Goal: Information Seeking & Learning: Learn about a topic

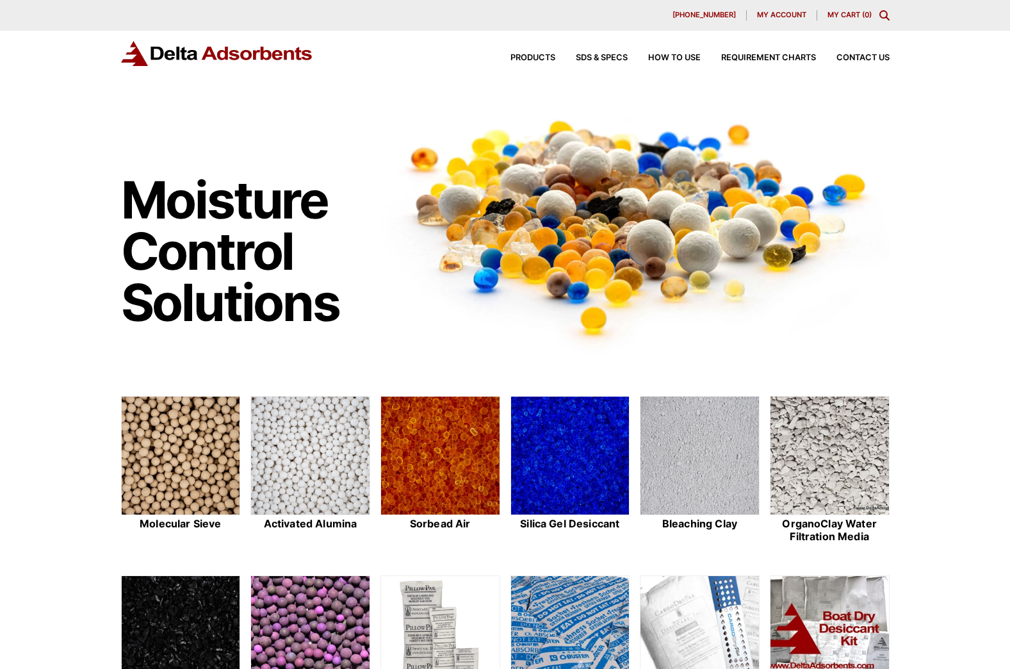
click at [887, 15] on icon "Toggle Modal Content" at bounding box center [884, 15] width 10 height 10
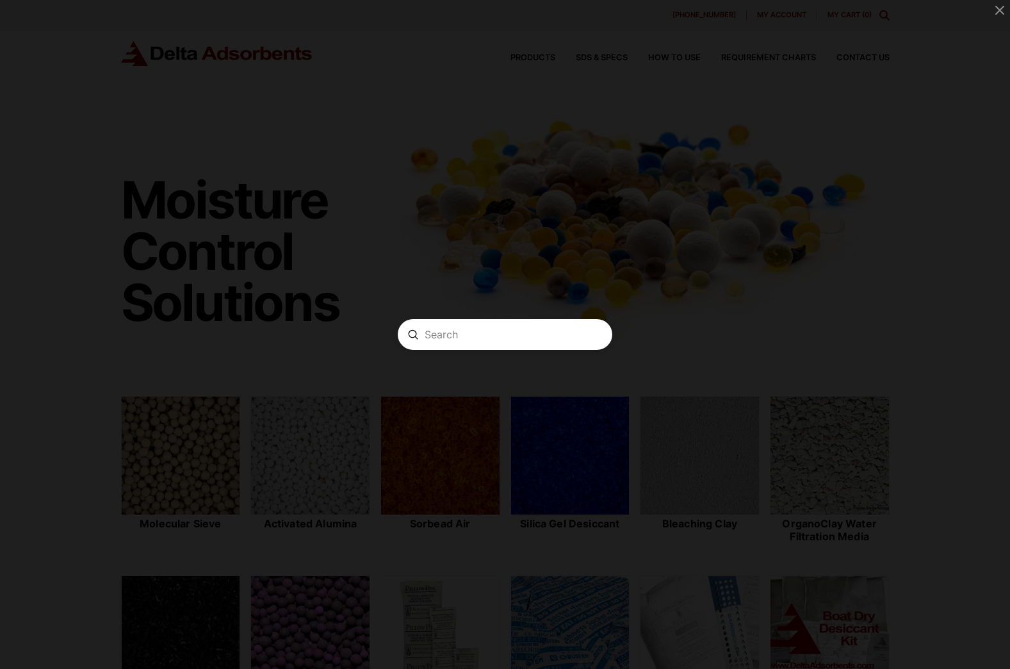
click at [485, 336] on input "Search" at bounding box center [505, 334] width 161 height 13
type input "20220707"
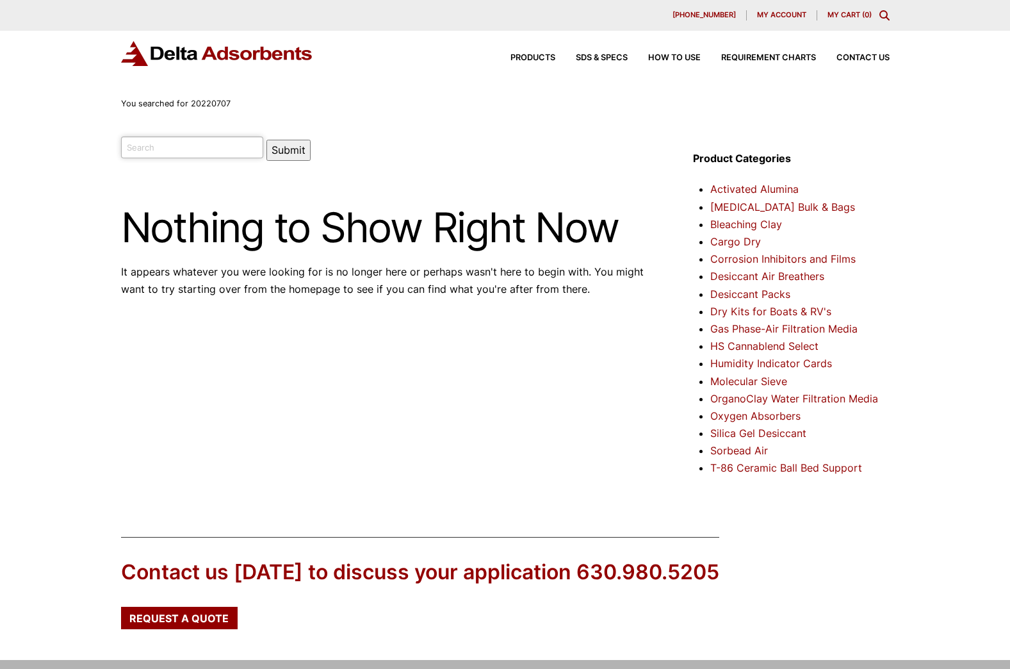
click at [197, 147] on input "search" at bounding box center [192, 147] width 143 height 22
type input "8X12MS"
click at [266, 140] on button "Submit" at bounding box center [288, 150] width 44 height 21
click at [269, 148] on button "Submit" at bounding box center [288, 150] width 44 height 21
click at [179, 145] on input "search" at bounding box center [192, 147] width 143 height 22
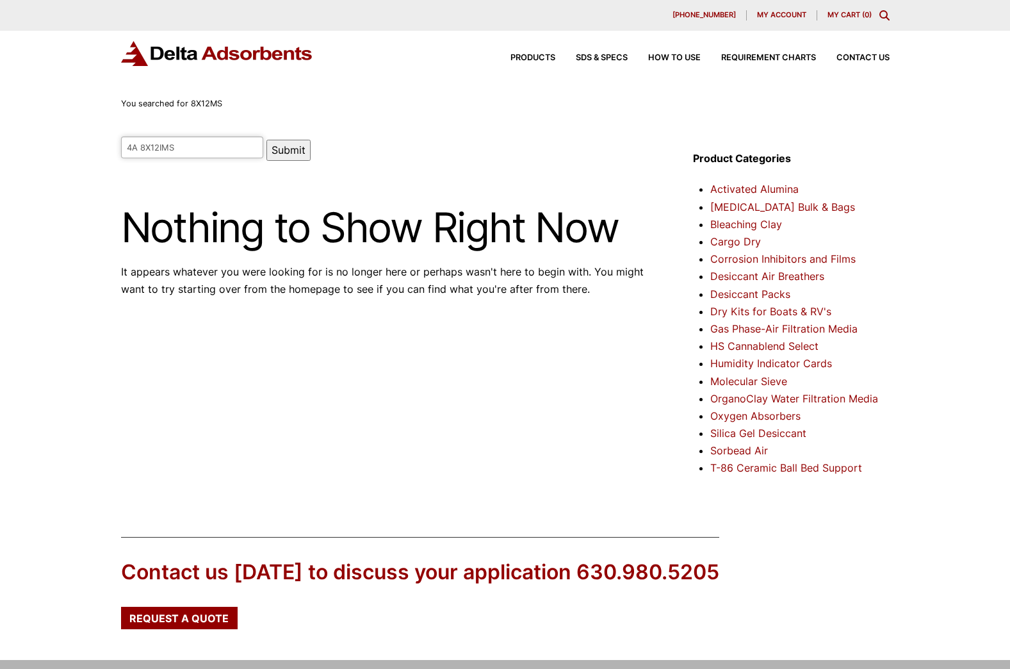
type input "4A 8X12IMS"
click at [266, 140] on button "Submit" at bounding box center [288, 150] width 44 height 21
click at [244, 54] on img at bounding box center [217, 53] width 192 height 25
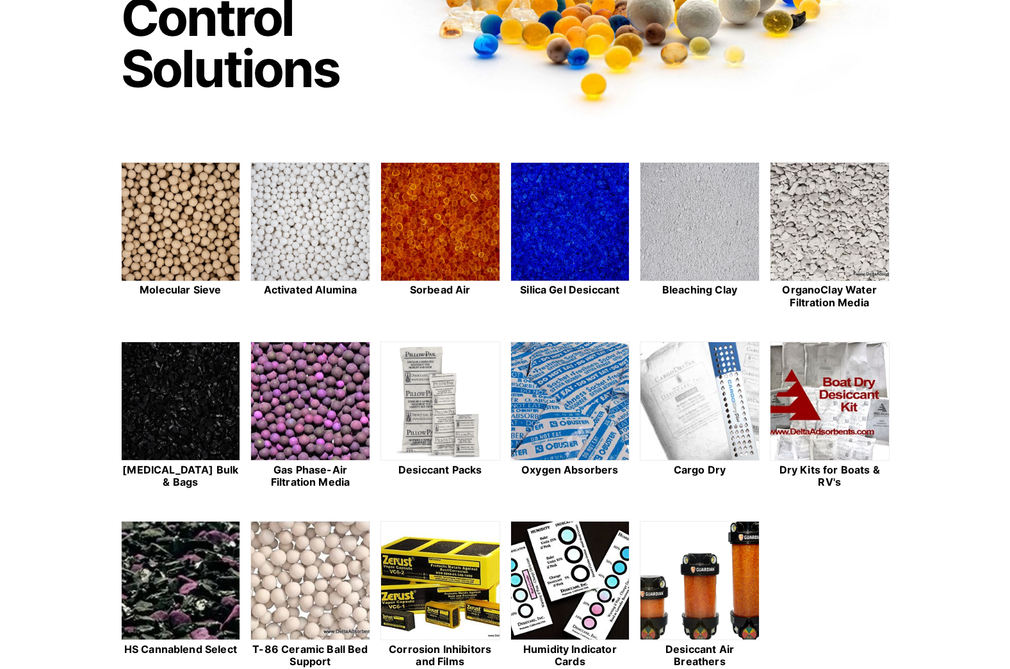
scroll to position [256, 0]
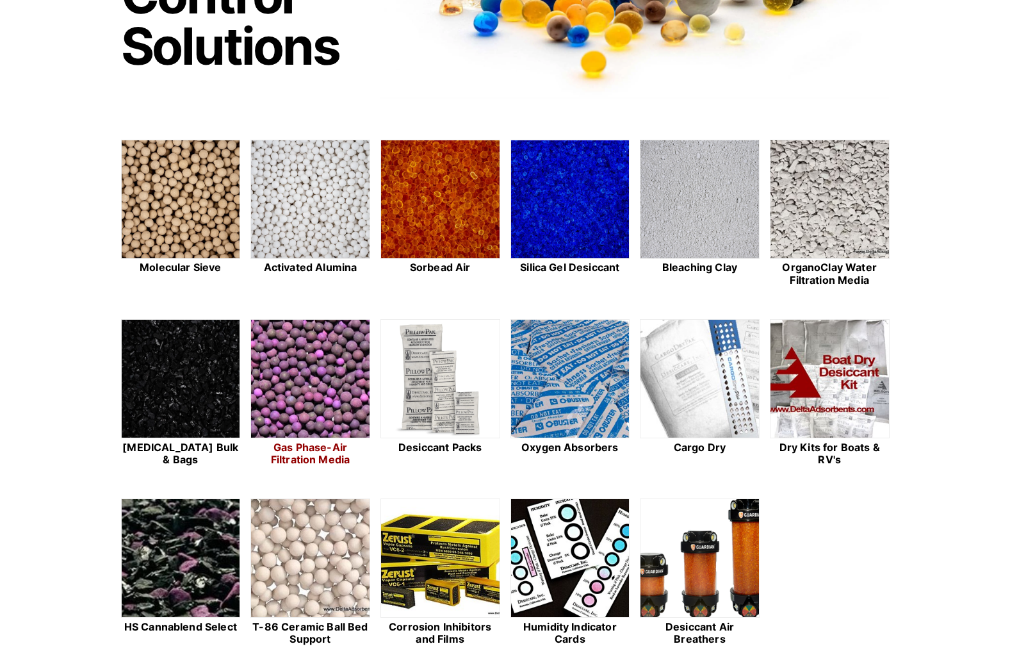
click at [314, 450] on h2 "Gas Phase-Air Filtration Media" at bounding box center [310, 453] width 120 height 24
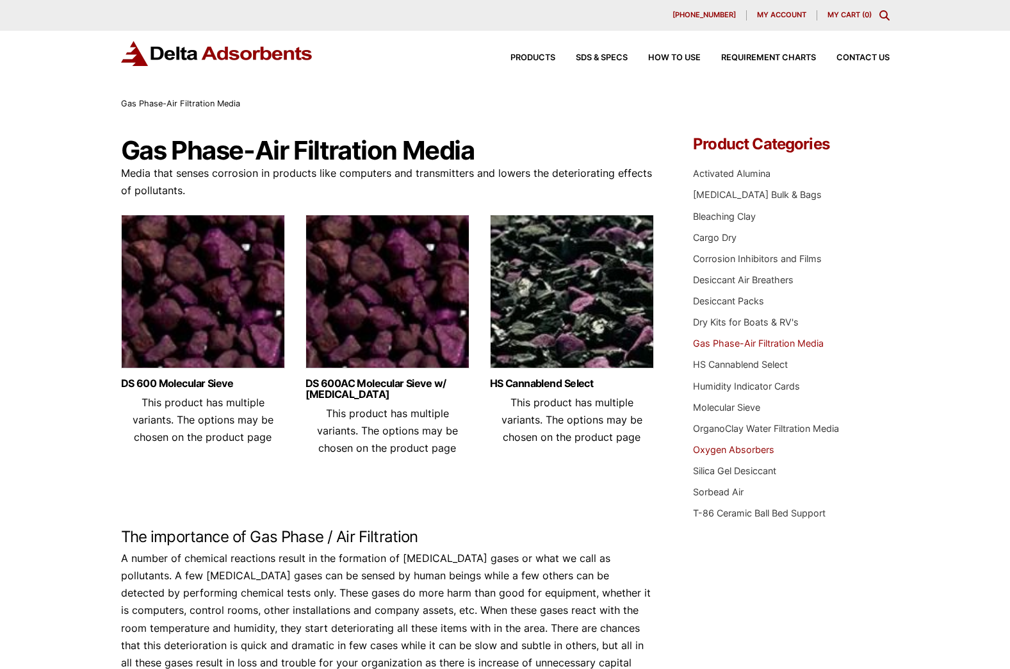
click at [731, 451] on link "Oxygen Absorbers" at bounding box center [733, 449] width 81 height 11
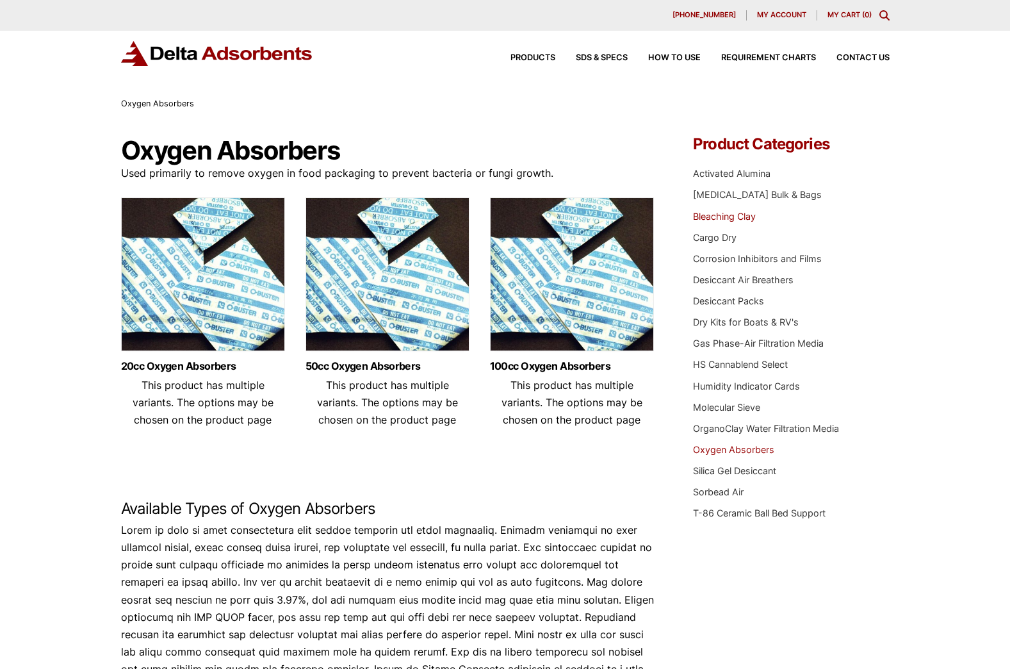
click at [723, 214] on link "Bleaching Clay" at bounding box center [724, 216] width 63 height 11
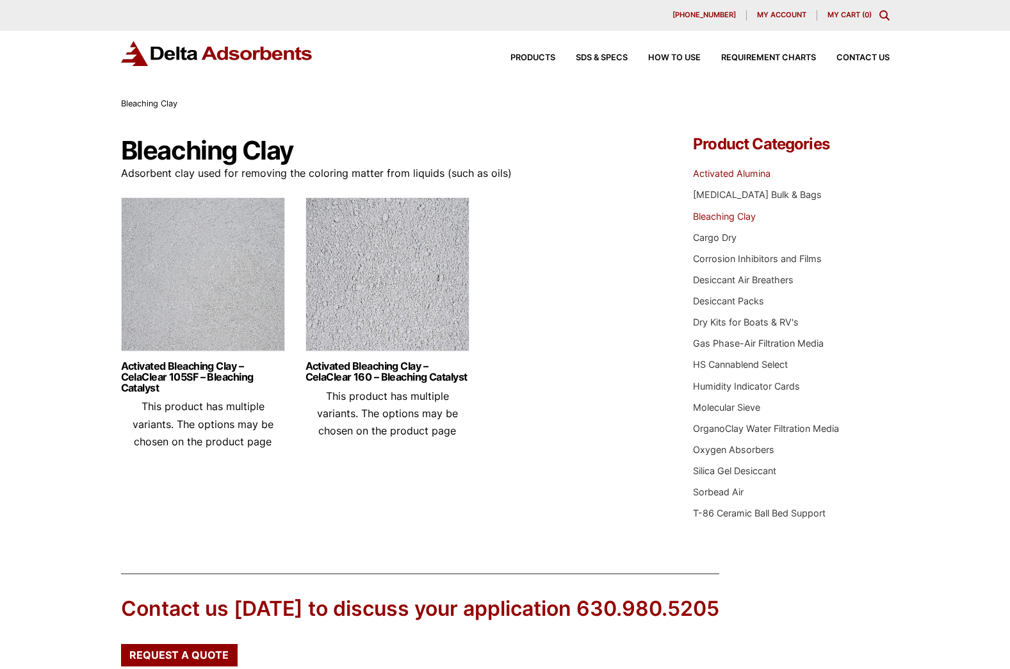
click at [726, 172] on link "Activated Alumina" at bounding box center [731, 173] width 77 height 11
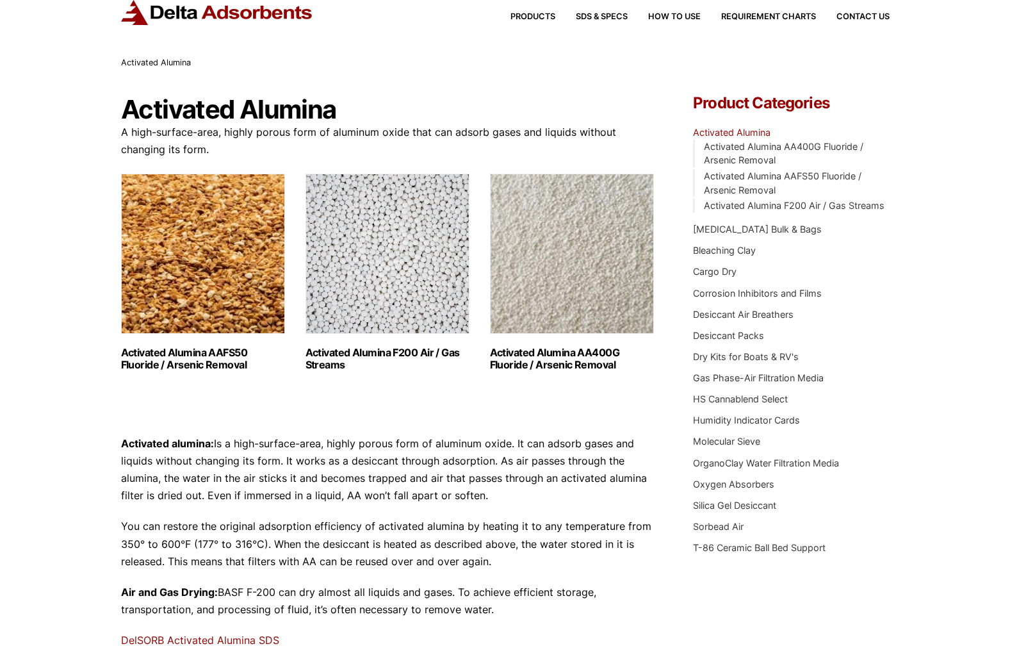
scroll to position [64, 0]
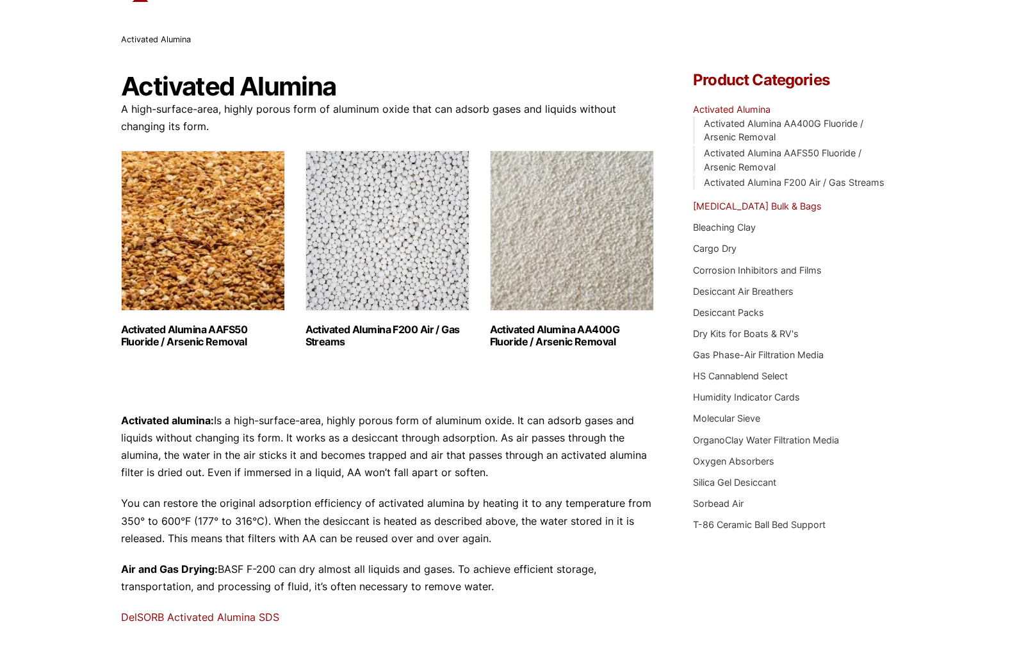
click at [776, 202] on link "[MEDICAL_DATA] Bulk & Bags" at bounding box center [757, 205] width 129 height 11
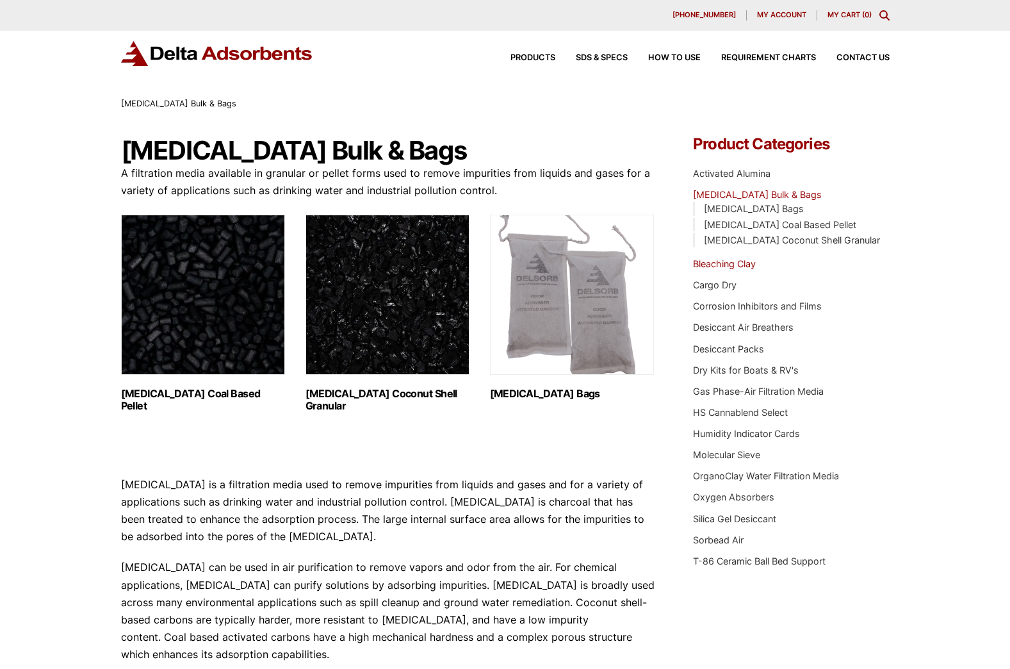
click at [737, 263] on link "Bleaching Clay" at bounding box center [724, 263] width 63 height 11
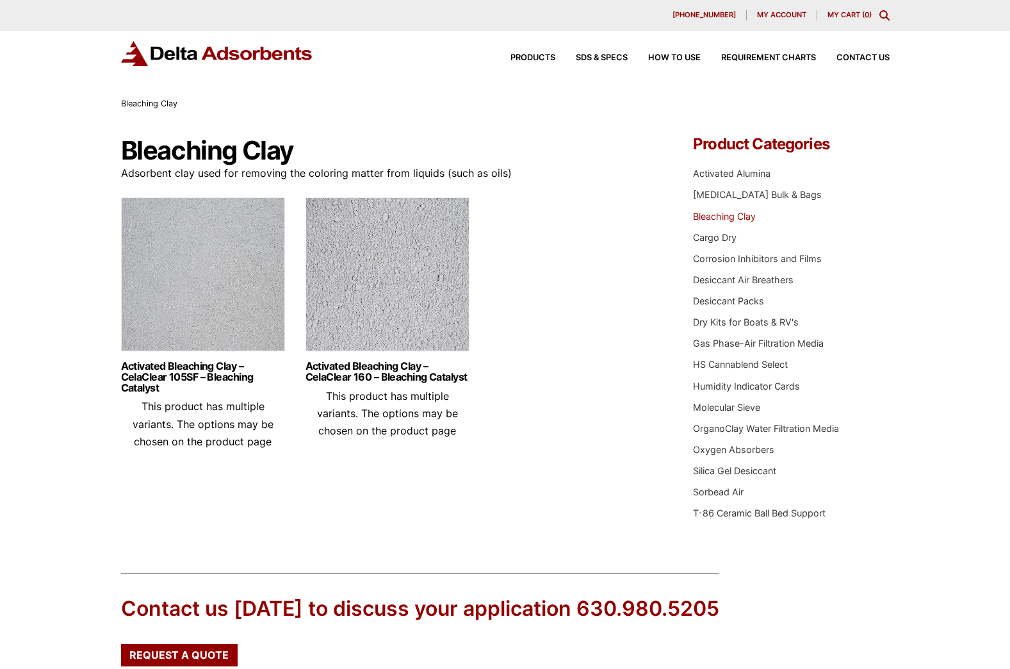
click at [263, 60] on img at bounding box center [217, 53] width 192 height 25
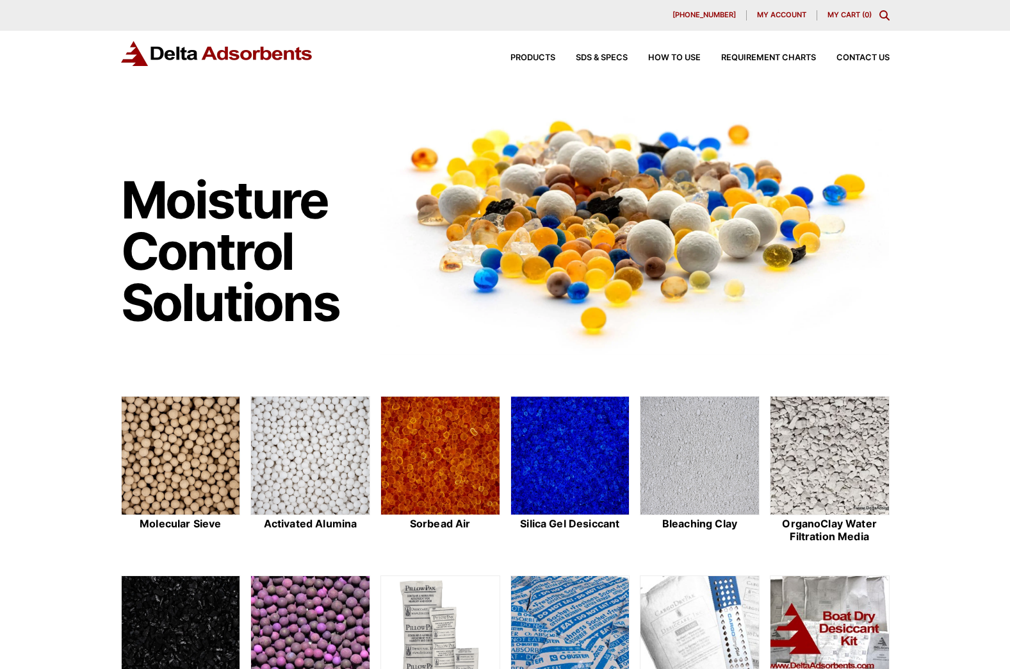
click at [886, 13] on icon "Toggle Modal Content" at bounding box center [884, 15] width 10 height 10
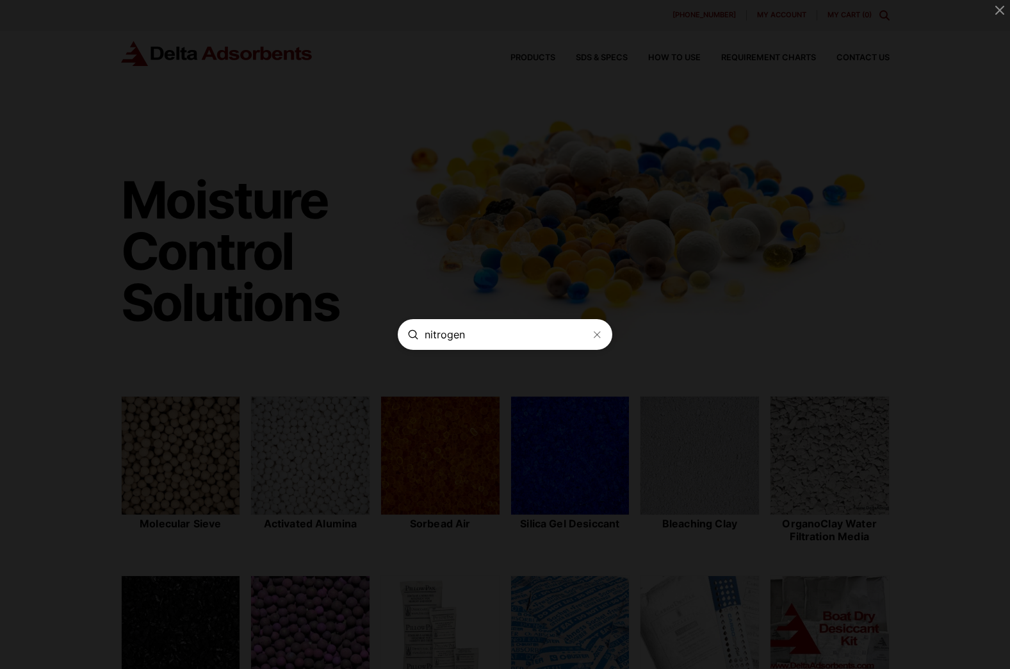
type input "nitrogen"
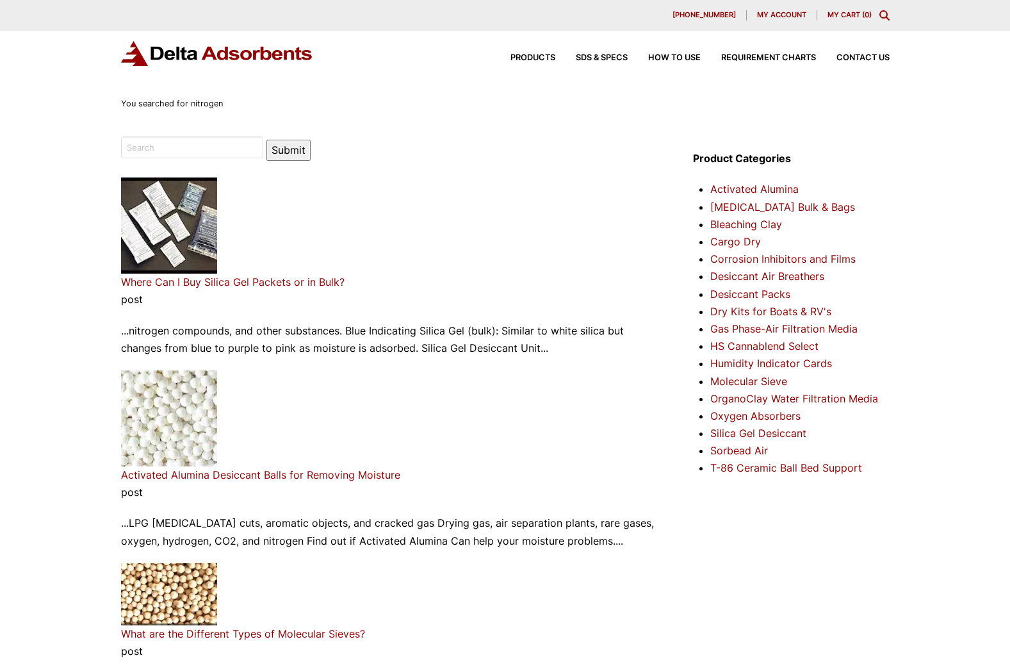
click at [887, 14] on icon "Toggle Modal Content" at bounding box center [884, 15] width 10 height 10
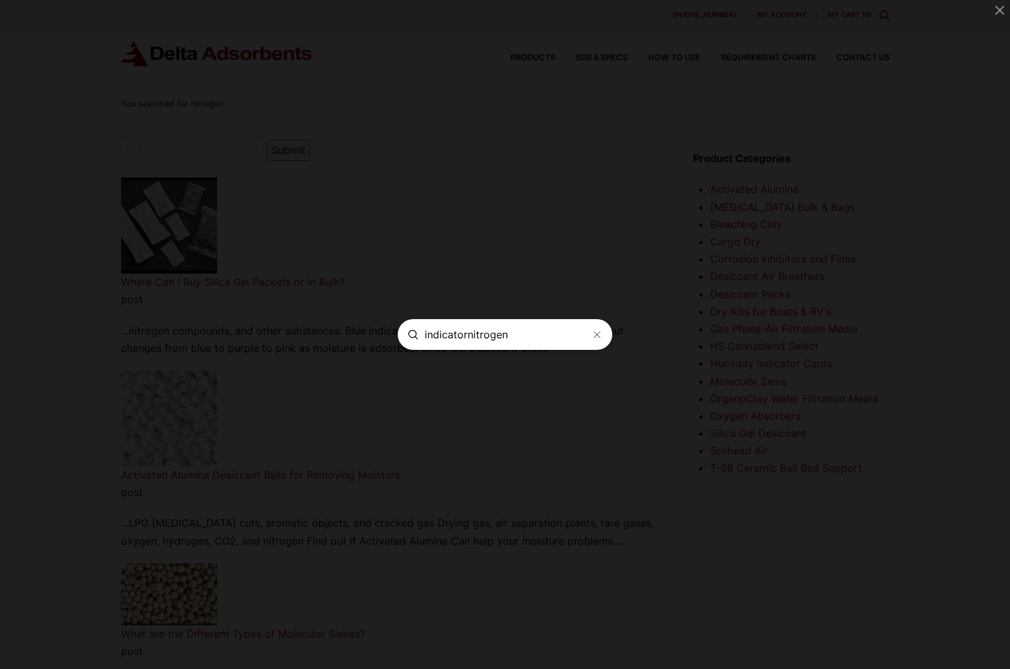
type input "indicatornitrogen"
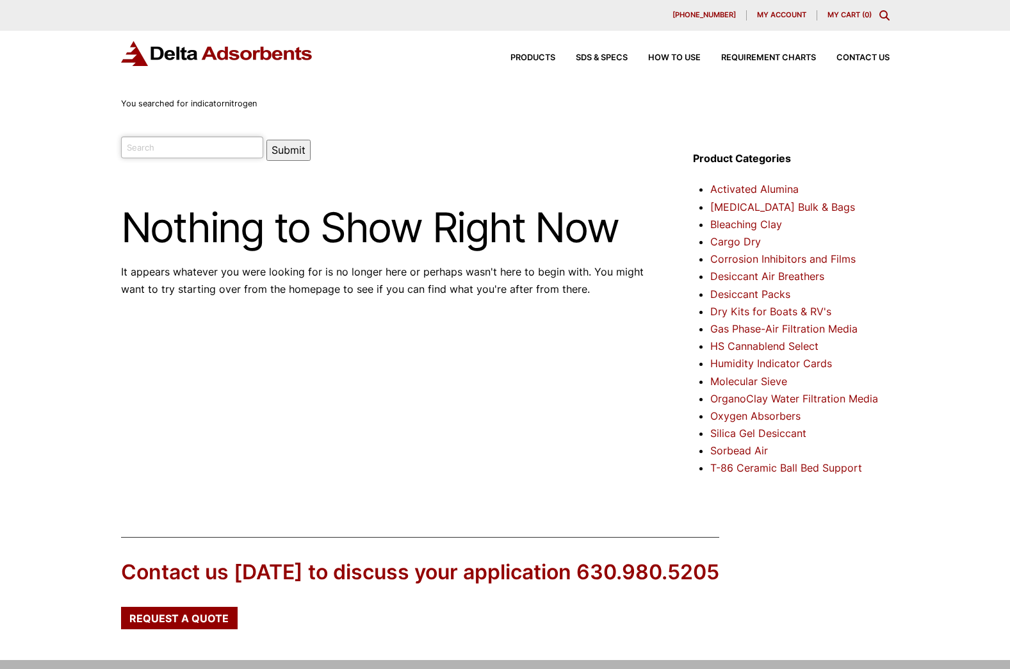
click at [202, 143] on input "search" at bounding box center [192, 147] width 143 height 22
type input "indicator"
click at [266, 140] on button "Submit" at bounding box center [288, 150] width 44 height 21
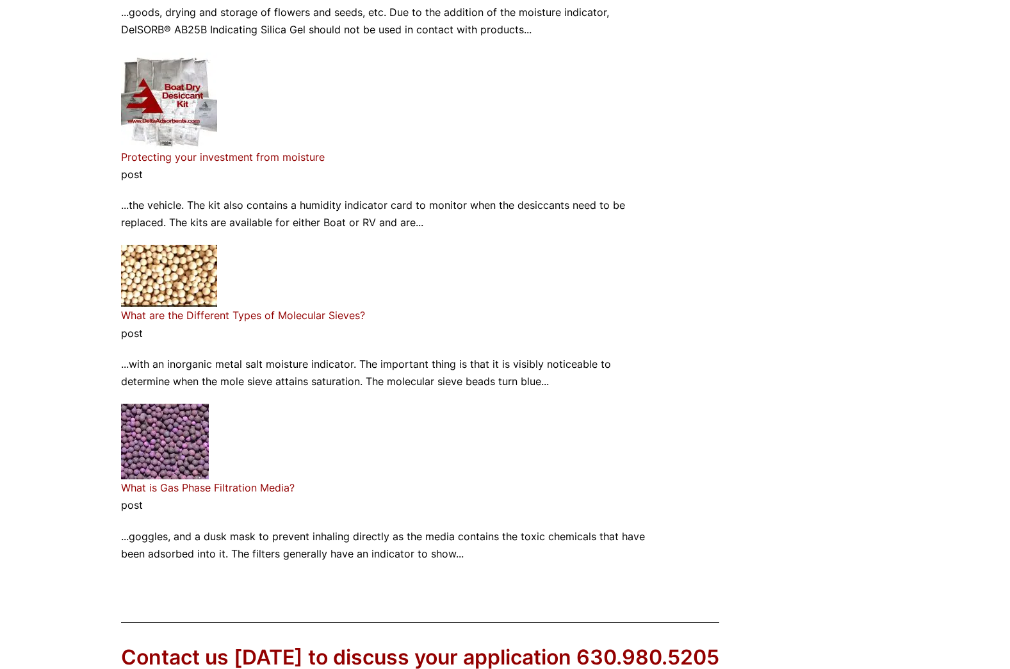
scroll to position [1153, 0]
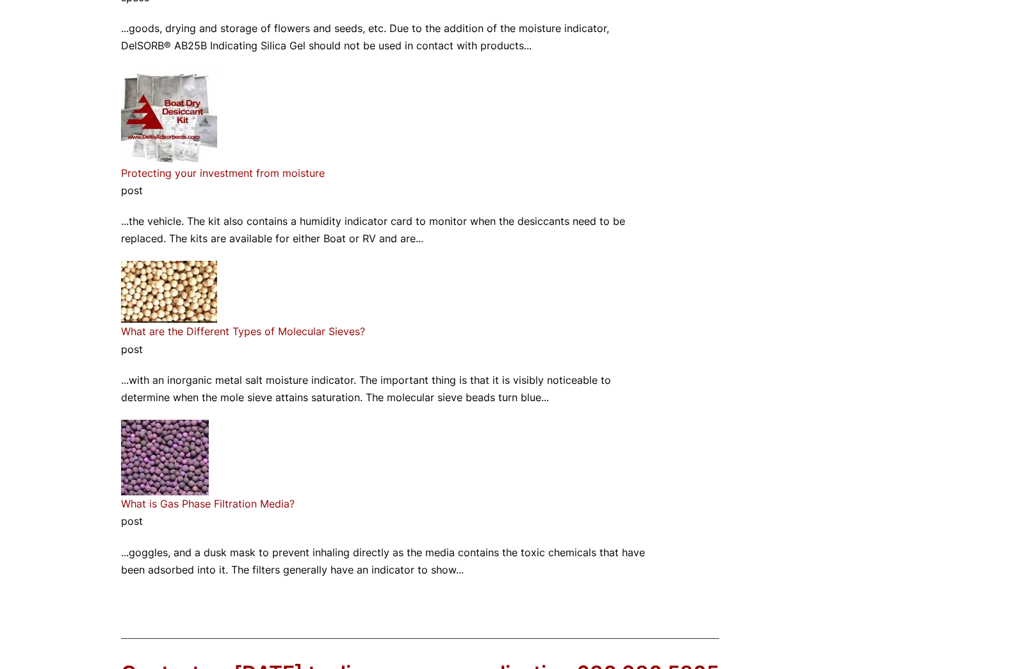
click at [238, 330] on link "What are the Different Types of Molecular Sieves?" at bounding box center [243, 331] width 244 height 13
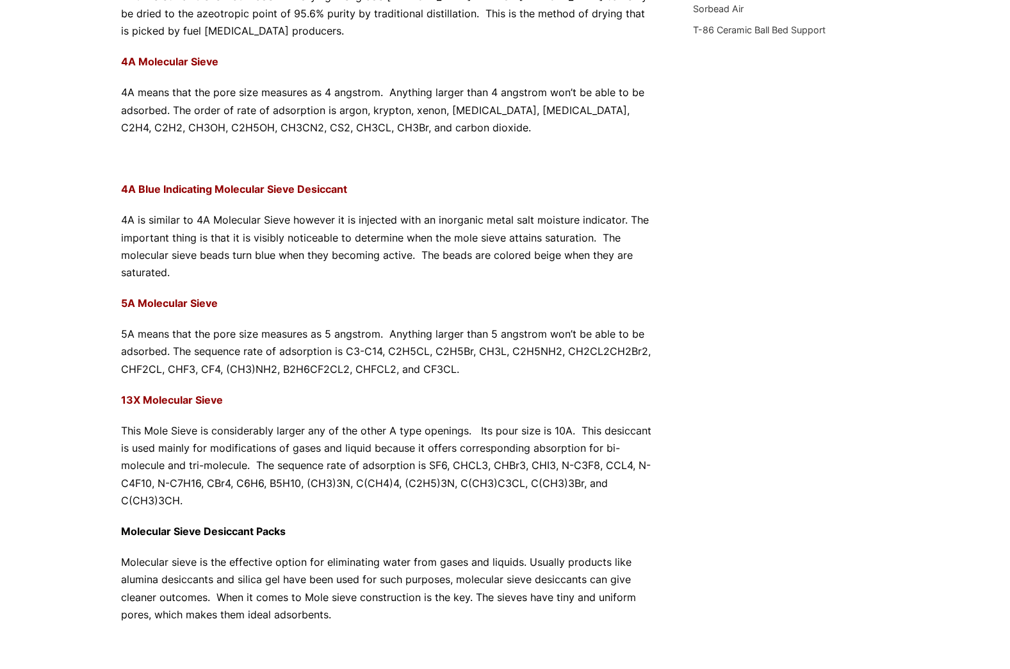
scroll to position [448, 0]
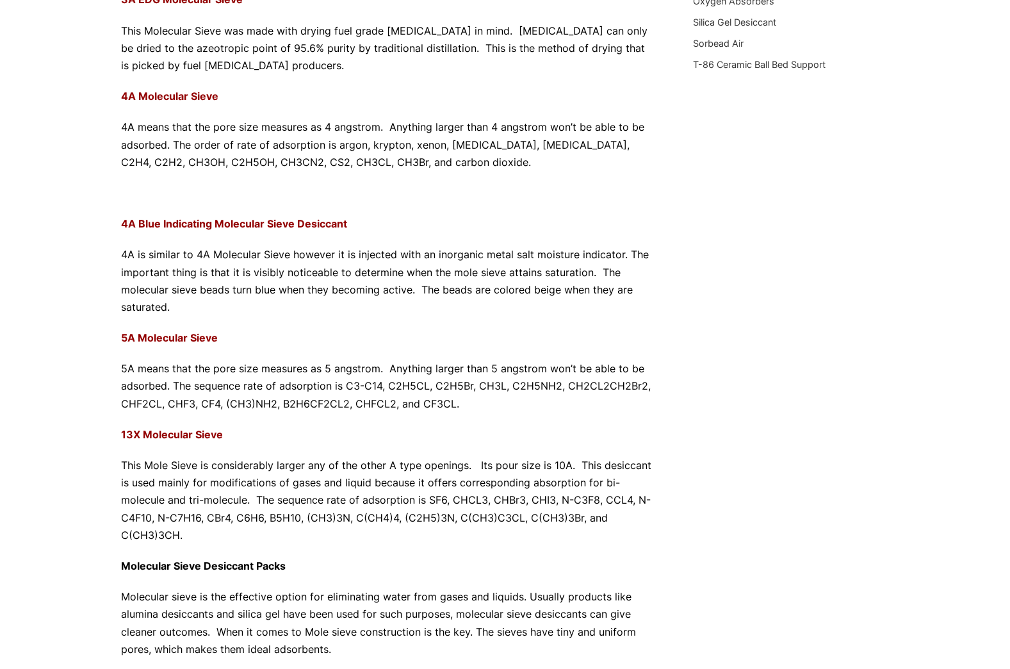
click at [231, 222] on strong "4A Blue Indicating Molecular Sieve Desiccant" at bounding box center [234, 223] width 226 height 13
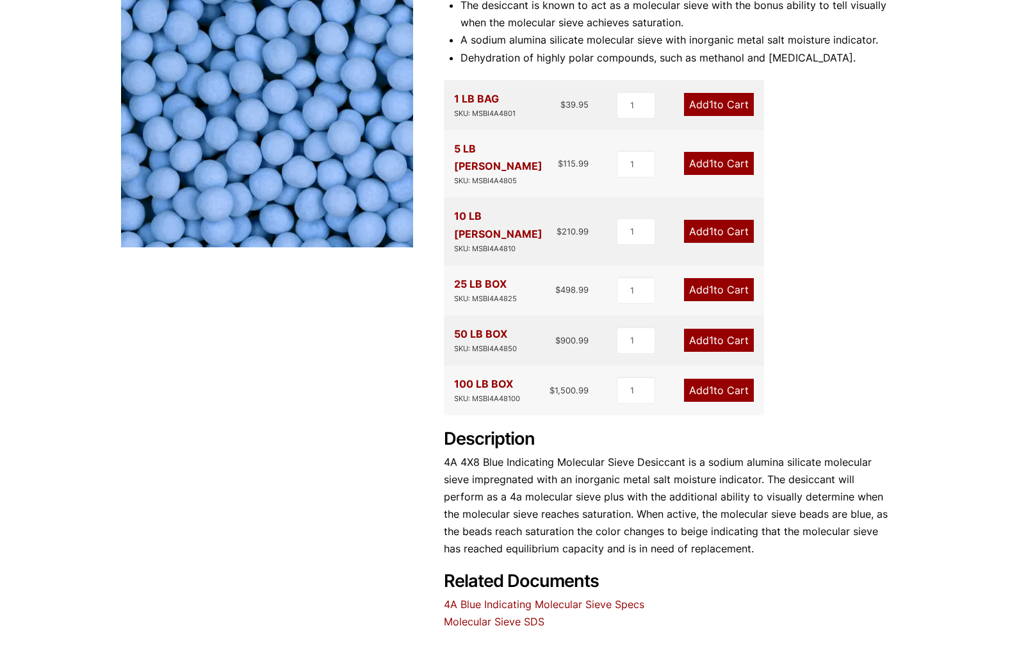
scroll to position [256, 0]
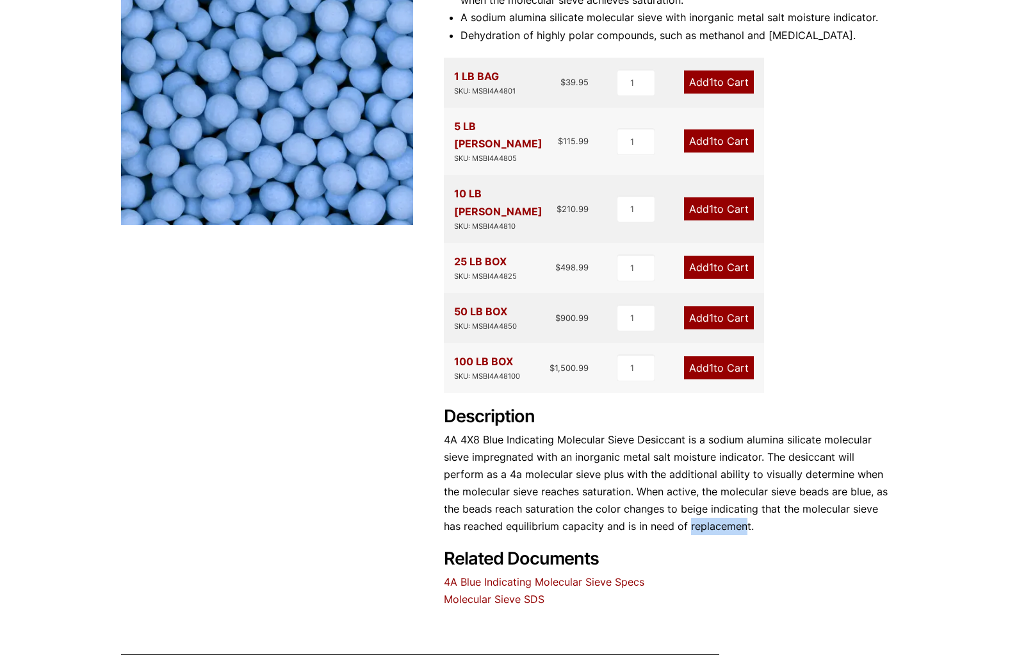
drag, startPoint x: 689, startPoint y: 486, endPoint x: 744, endPoint y: 489, distance: 55.2
click at [744, 489] on p "4A 4X8 Blue Indicating Molecular Sieve Desiccant is a sodium alumina silicate m…" at bounding box center [667, 483] width 446 height 104
drag, startPoint x: 744, startPoint y: 489, endPoint x: 744, endPoint y: 538, distance: 48.7
click at [744, 538] on div "Product Features Natural Gas Drying. The desiccant is known to act as a molecul…" at bounding box center [667, 270] width 446 height 675
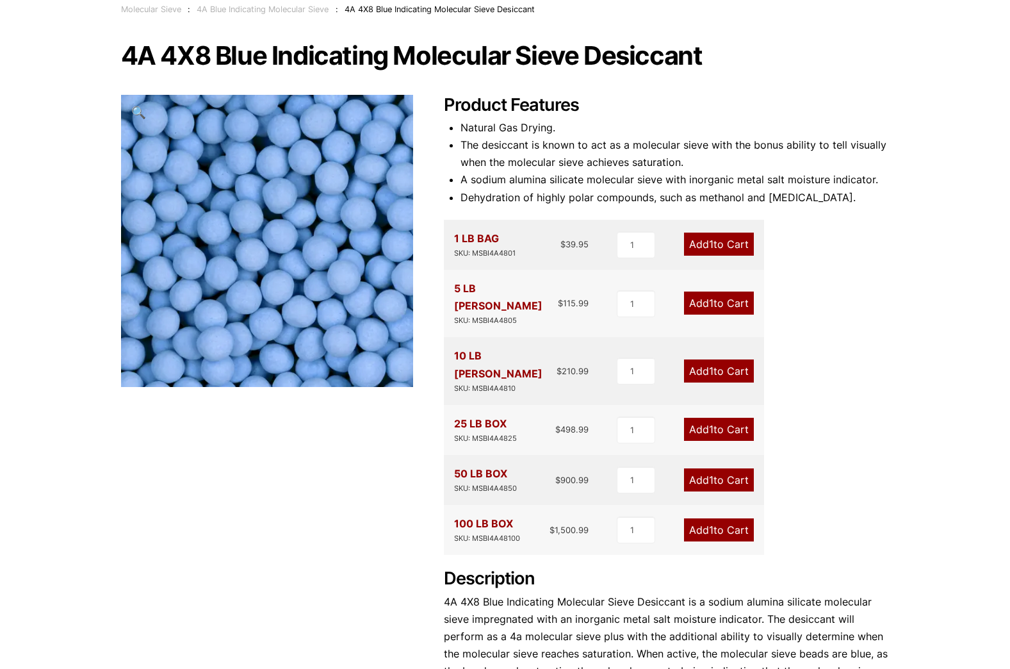
scroll to position [128, 0]
